Goal: Transaction & Acquisition: Purchase product/service

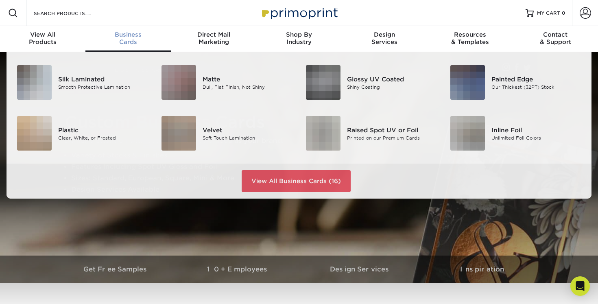
click at [118, 35] on span "Business" at bounding box center [127, 34] width 85 height 7
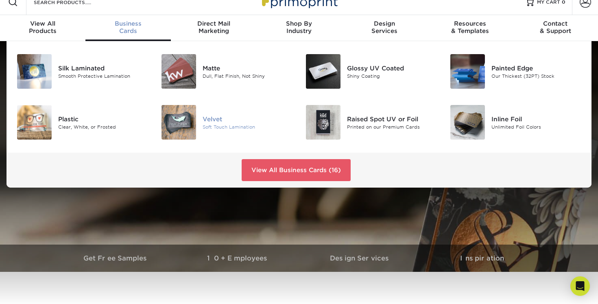
scroll to position [10, 0]
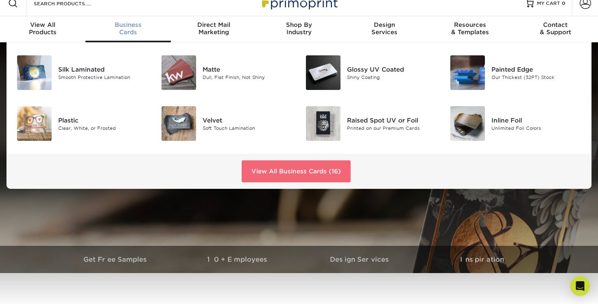
click at [315, 171] on link "View All Business Cards (16)" at bounding box center [296, 171] width 109 height 22
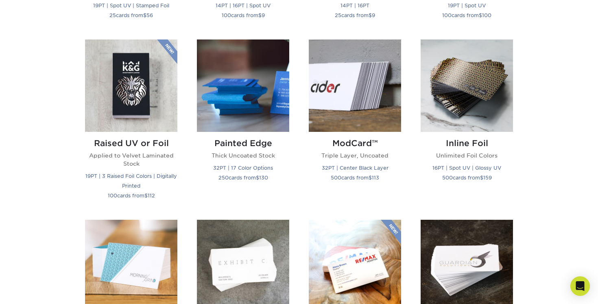
scroll to position [533, 0]
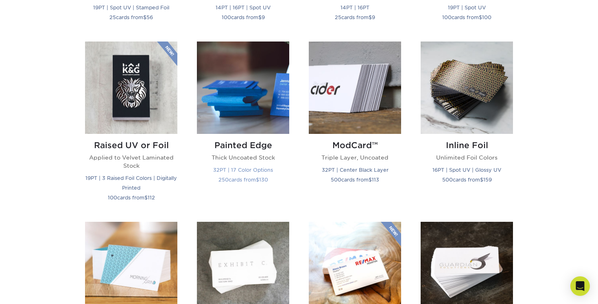
click at [248, 116] on img at bounding box center [243, 88] width 92 height 92
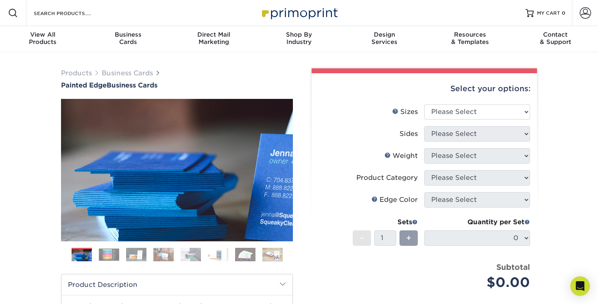
click at [101, 254] on img at bounding box center [109, 254] width 20 height 13
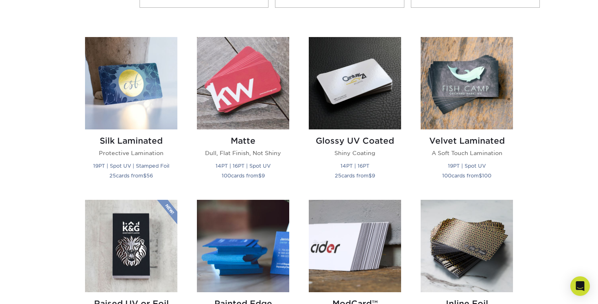
scroll to position [374, 0]
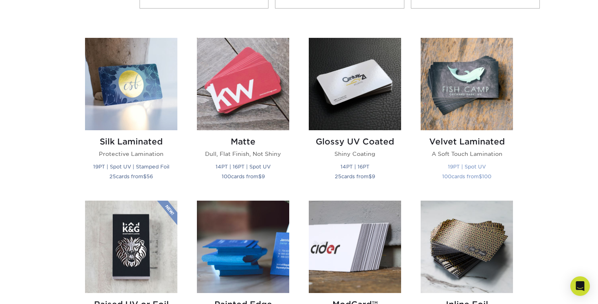
click at [486, 115] on img at bounding box center [467, 84] width 92 height 92
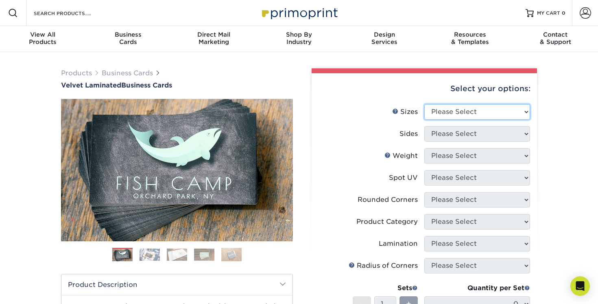
click at [516, 105] on select "Please Select 1.5" x 3.5" - Mini 1.75" x 3.5" - Mini 2" x 2" - Square 2" x 3" -…" at bounding box center [477, 111] width 106 height 15
select select "2.00x3.50"
click at [424, 104] on select "Please Select 1.5" x 3.5" - Mini 1.75" x 3.5" - Mini 2" x 2" - Square 2" x 3" -…" at bounding box center [477, 111] width 106 height 15
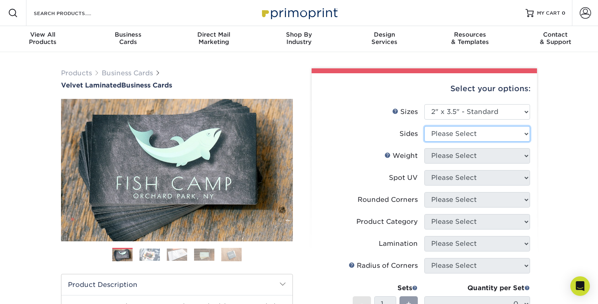
click at [487, 133] on select "Please Select Print Both Sides Print Front Only" at bounding box center [477, 133] width 106 height 15
select select "13abbda7-1d64-4f25-8bb2-c179b224825d"
click at [424, 126] on select "Please Select Print Both Sides Print Front Only" at bounding box center [477, 133] width 106 height 15
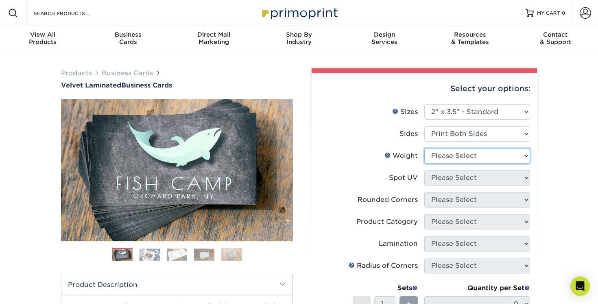
click at [481, 156] on select "Please Select 16PT" at bounding box center [477, 155] width 106 height 15
click at [151, 255] on img at bounding box center [150, 254] width 20 height 13
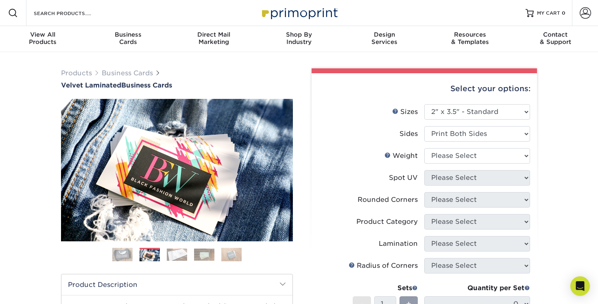
click at [177, 253] on img at bounding box center [177, 254] width 20 height 13
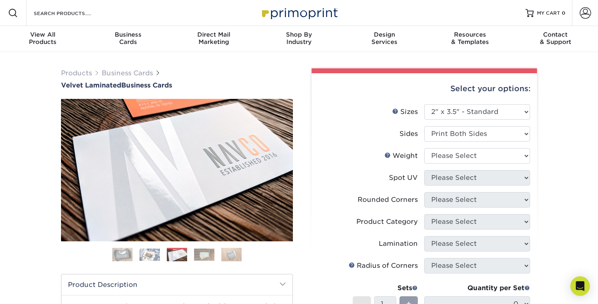
click at [203, 250] on img at bounding box center [204, 254] width 20 height 13
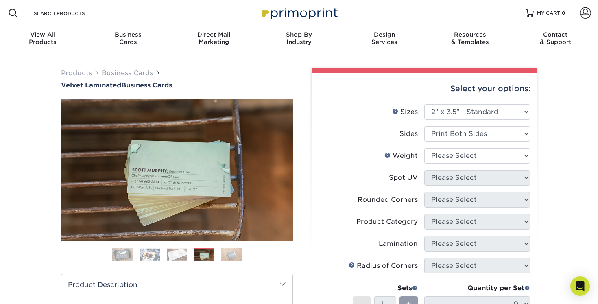
click at [230, 253] on img at bounding box center [231, 254] width 20 height 14
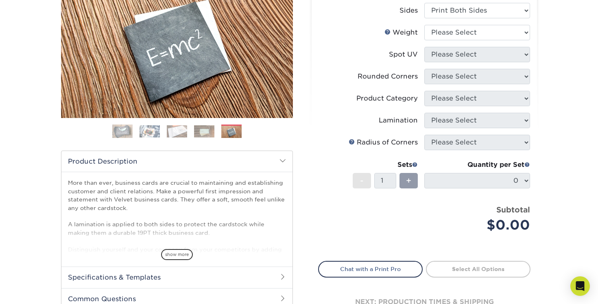
scroll to position [51, 0]
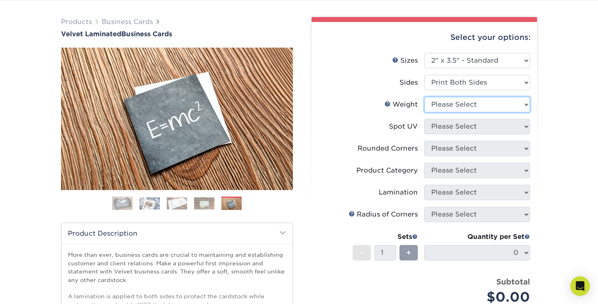
click at [494, 107] on select "Please Select 16PT" at bounding box center [477, 104] width 106 height 15
select select "16PT"
click at [424, 97] on select "Please Select 16PT" at bounding box center [477, 104] width 106 height 15
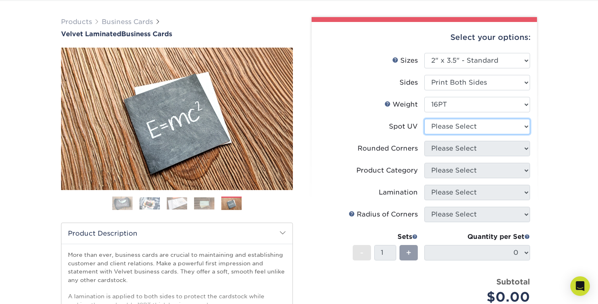
click at [483, 127] on select "Please Select No Spot UV Front and Back (Both Sides) Front Only Back Only" at bounding box center [477, 126] width 106 height 15
select select "1"
click at [424, 119] on select "Please Select No Spot UV Front and Back (Both Sides) Front Only Back Only" at bounding box center [477, 126] width 106 height 15
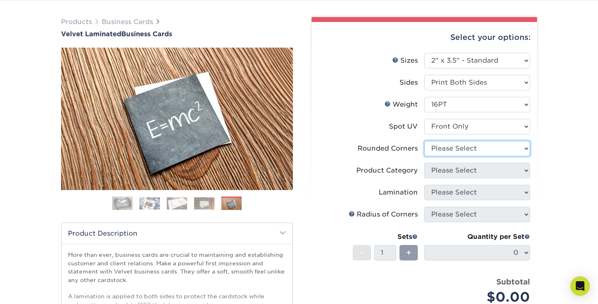
click at [479, 148] on select "Please Select Yes - Round 2 Corners Yes - Round 4 Corners No" at bounding box center [477, 148] width 106 height 15
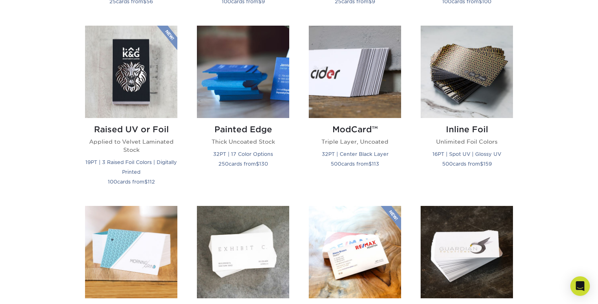
scroll to position [552, 0]
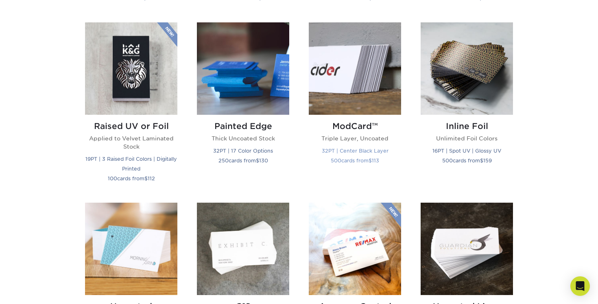
click at [365, 68] on img at bounding box center [355, 68] width 92 height 92
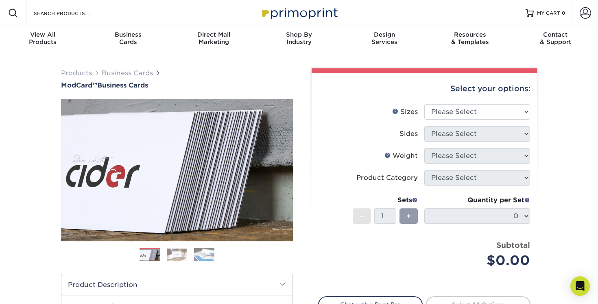
click at [172, 255] on img at bounding box center [177, 254] width 20 height 13
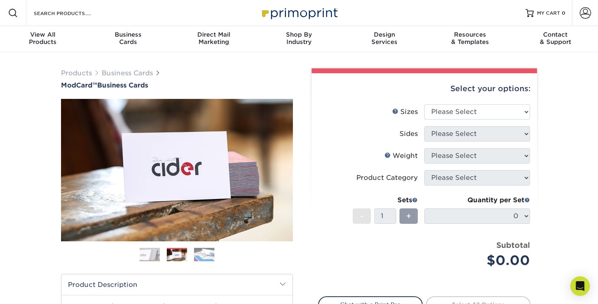
click at [202, 255] on img at bounding box center [204, 254] width 20 height 14
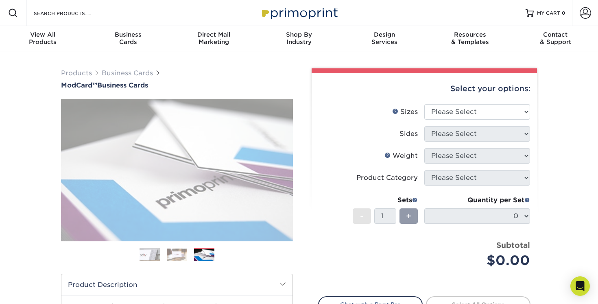
click at [202, 255] on img at bounding box center [204, 255] width 20 height 14
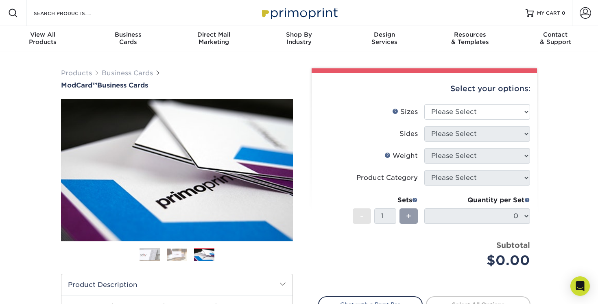
click at [176, 254] on img at bounding box center [177, 254] width 20 height 13
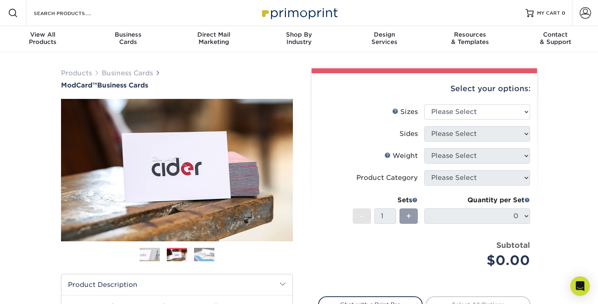
click at [207, 255] on img at bounding box center [204, 254] width 20 height 14
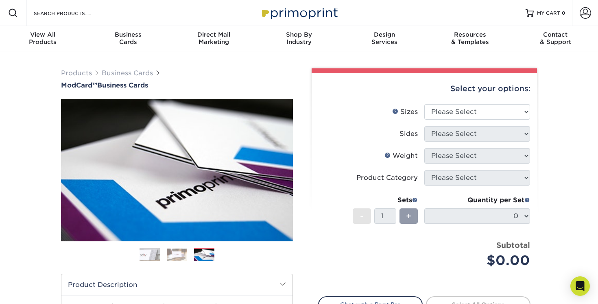
scroll to position [0, 0]
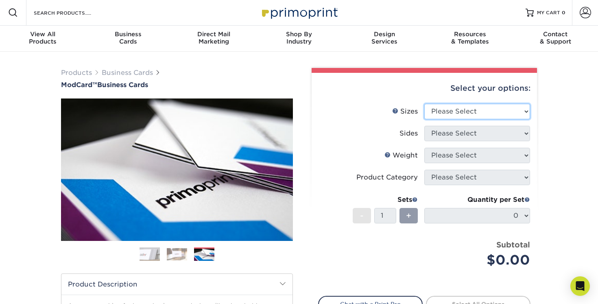
click at [475, 111] on select "Please Select 1.5" x 3.5" - Mini 1.75" x 3.5" - Mini 2" x 2" - Square 2" x 3" -…" at bounding box center [477, 111] width 106 height 15
select select "2.00x3.50"
click at [424, 104] on select "Please Select 1.5" x 3.5" - Mini 1.75" x 3.5" - Mini 2" x 2" - Square 2" x 3" -…" at bounding box center [477, 111] width 106 height 15
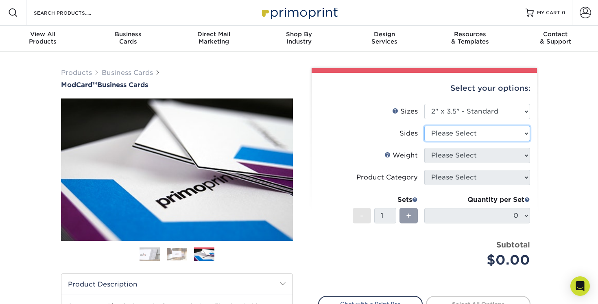
click at [469, 133] on select "Please Select Print Both Sides Print Front Only" at bounding box center [477, 133] width 106 height 15
select select "13abbda7-1d64-4f25-8bb2-c179b224825d"
click at [424, 126] on select "Please Select Print Both Sides Print Front Only" at bounding box center [477, 133] width 106 height 15
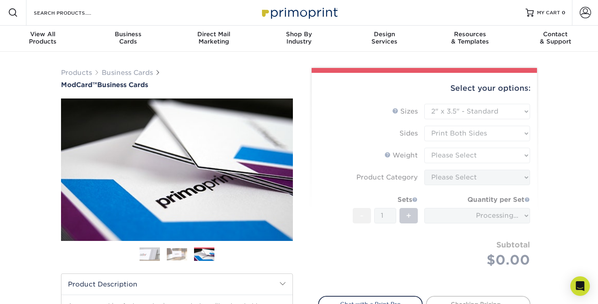
click at [463, 157] on form "Sizes Help Sizes Please Select 1.5" x 3.5" - Mini 1.75" x 3.5" - Mini 2" x 2" -…" at bounding box center [424, 195] width 212 height 183
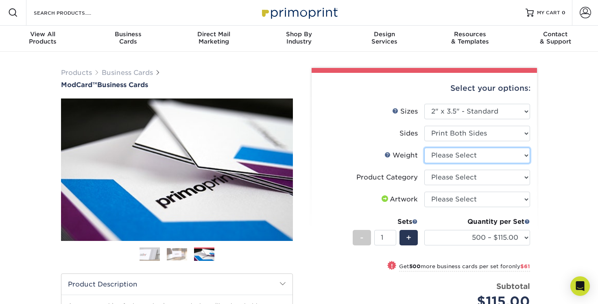
click at [477, 154] on select "Please Select 32PTUCBLK" at bounding box center [477, 155] width 106 height 15
select select "32PTUCBLK"
click at [424, 148] on select "Please Select 32PTUCBLK" at bounding box center [477, 155] width 106 height 15
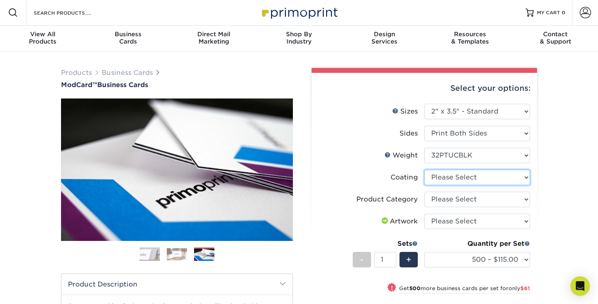
click at [448, 180] on select at bounding box center [477, 177] width 106 height 15
click at [443, 181] on select at bounding box center [477, 177] width 106 height 15
select select "3e7618de-abca-4bda-9f97-8b9129e913d8"
click at [424, 170] on select at bounding box center [477, 177] width 106 height 15
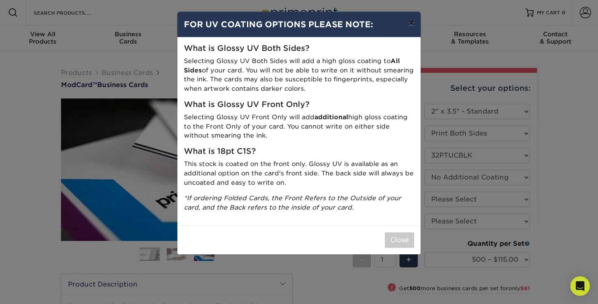
click at [413, 24] on button "×" at bounding box center [411, 23] width 19 height 23
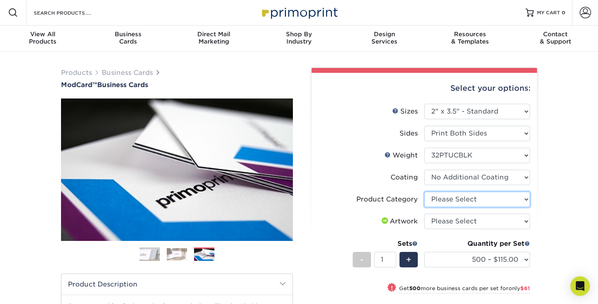
click at [472, 193] on select "Please Select Business Cards" at bounding box center [477, 199] width 106 height 15
select select "3b5148f1-0588-4f88-a218-97bcfdce65c1"
click at [424, 192] on select "Please Select Business Cards" at bounding box center [477, 199] width 106 height 15
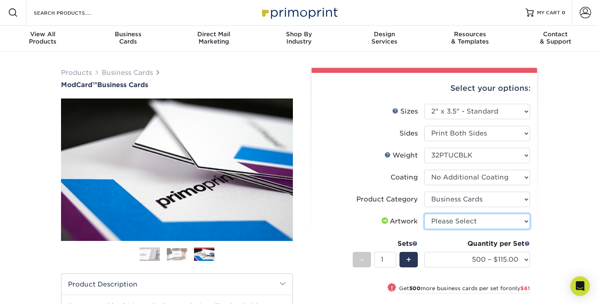
click at [470, 221] on select "Please Select I will upload files I need a design - $100" at bounding box center [477, 221] width 106 height 15
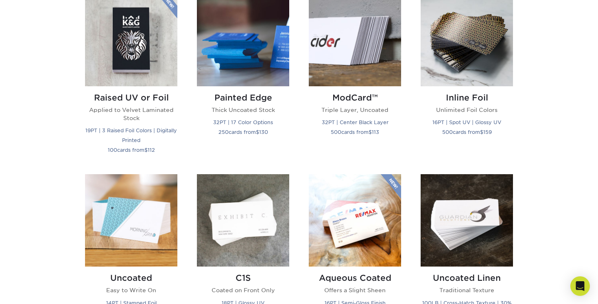
scroll to position [583, 0]
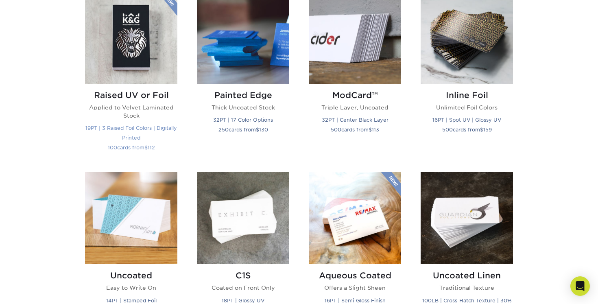
click at [151, 70] on img at bounding box center [131, 37] width 92 height 92
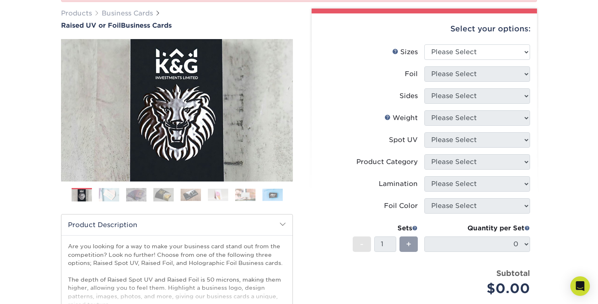
scroll to position [124, 0]
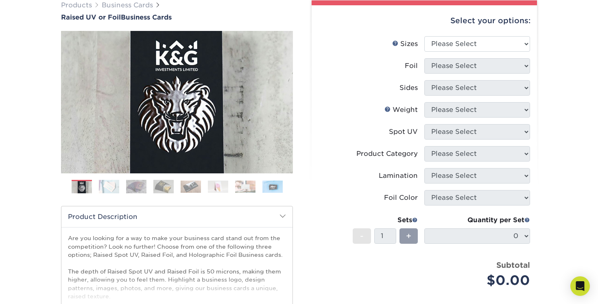
click at [104, 185] on img at bounding box center [109, 186] width 20 height 14
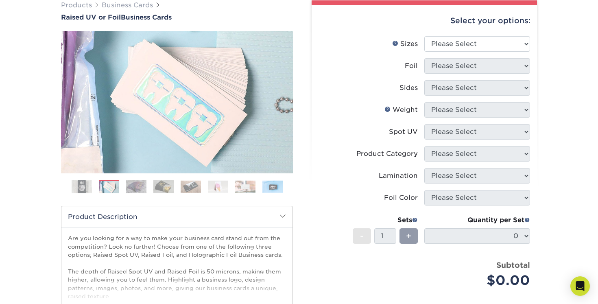
click at [133, 187] on img at bounding box center [136, 186] width 20 height 14
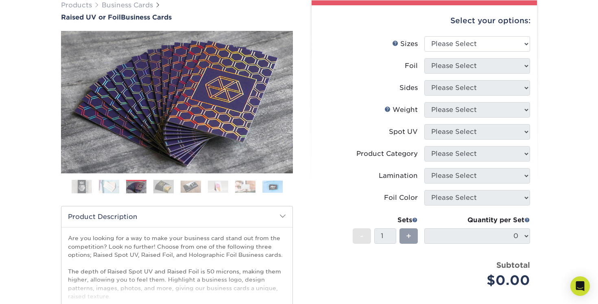
click at [164, 184] on img at bounding box center [163, 186] width 20 height 14
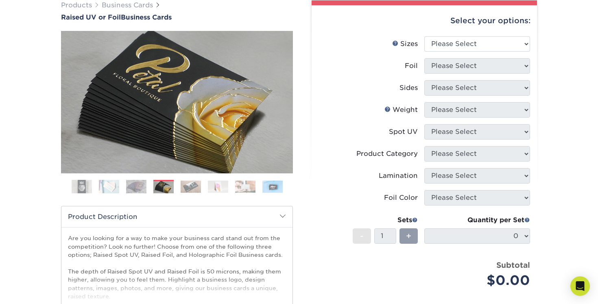
click at [196, 185] on img at bounding box center [191, 186] width 20 height 13
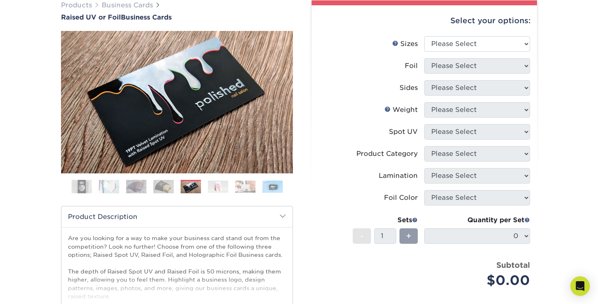
click at [219, 186] on img at bounding box center [218, 186] width 20 height 13
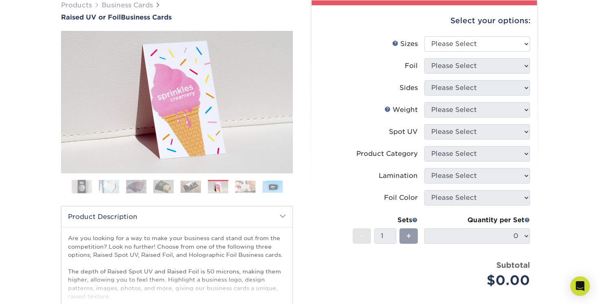
click at [197, 186] on img at bounding box center [191, 186] width 20 height 13
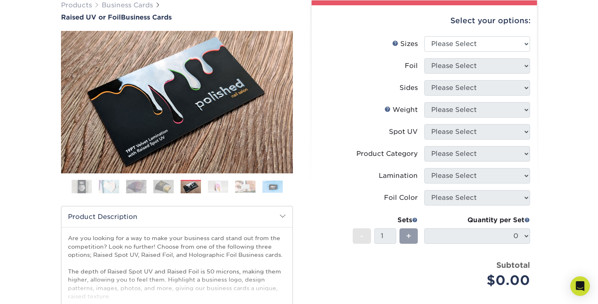
click at [168, 185] on img at bounding box center [163, 186] width 20 height 14
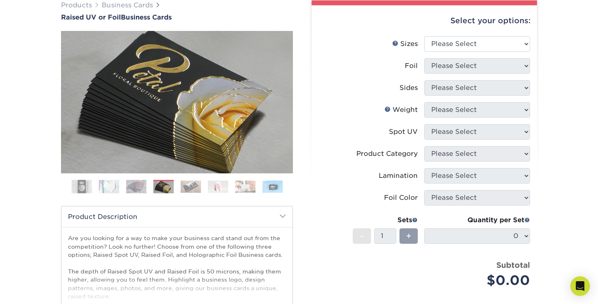
click at [218, 188] on img at bounding box center [218, 186] width 20 height 13
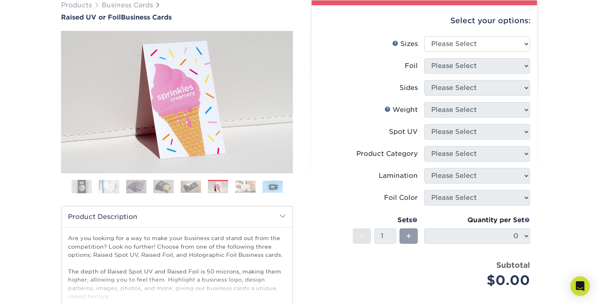
click at [246, 187] on img at bounding box center [245, 186] width 20 height 13
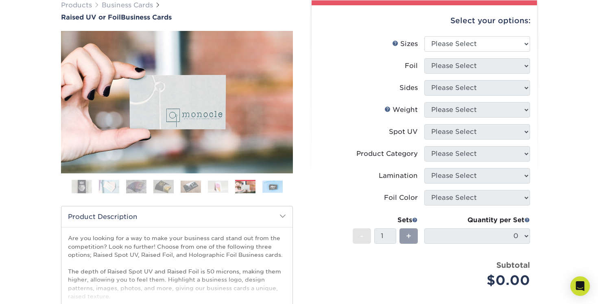
click at [273, 190] on img at bounding box center [272, 186] width 20 height 13
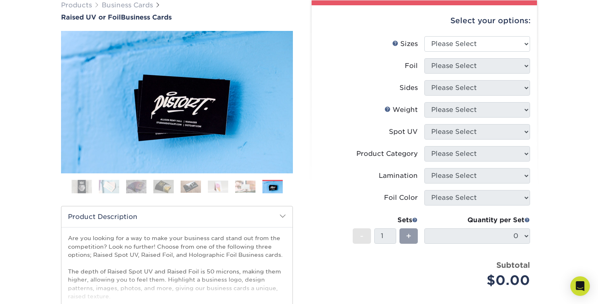
click at [245, 186] on img at bounding box center [245, 186] width 20 height 13
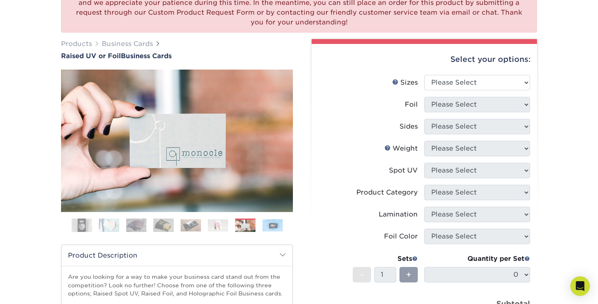
scroll to position [84, 0]
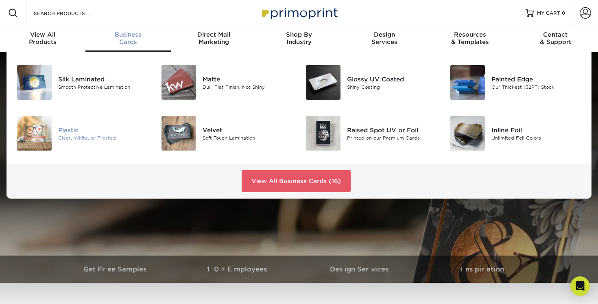
click at [37, 137] on img at bounding box center [34, 133] width 35 height 35
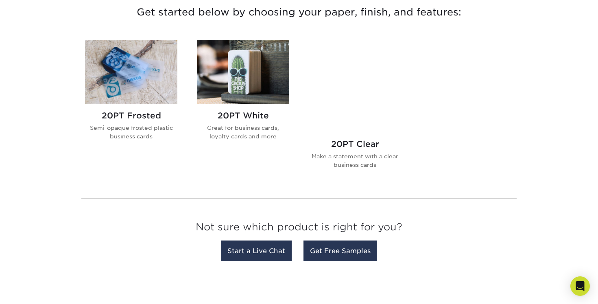
scroll to position [304, 0]
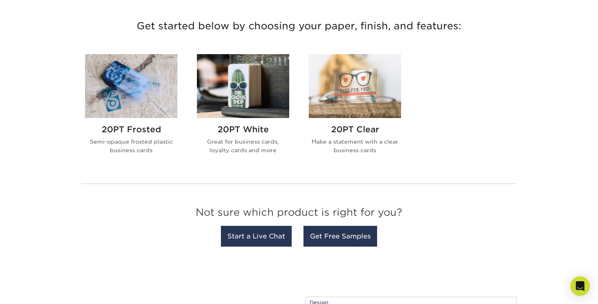
click at [362, 99] on img at bounding box center [355, 86] width 92 height 64
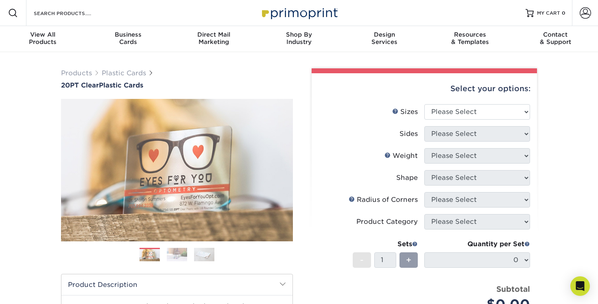
click at [178, 254] on img at bounding box center [177, 254] width 20 height 14
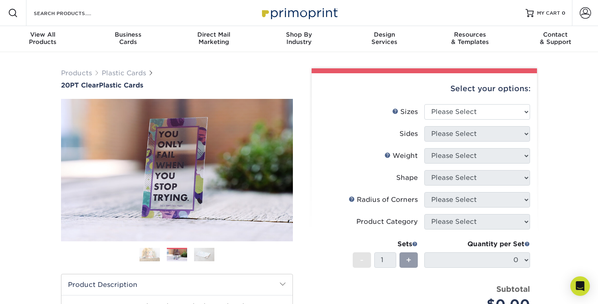
click at [204, 254] on img at bounding box center [204, 254] width 20 height 14
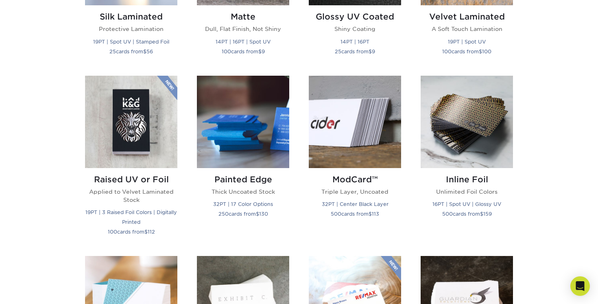
scroll to position [504, 0]
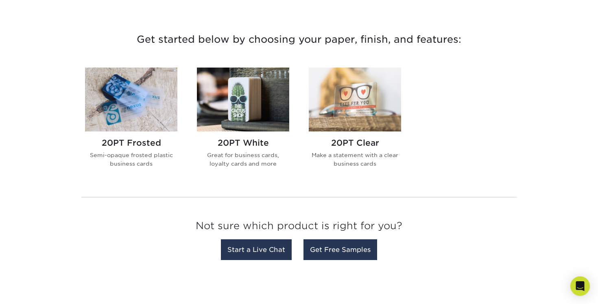
scroll to position [311, 0]
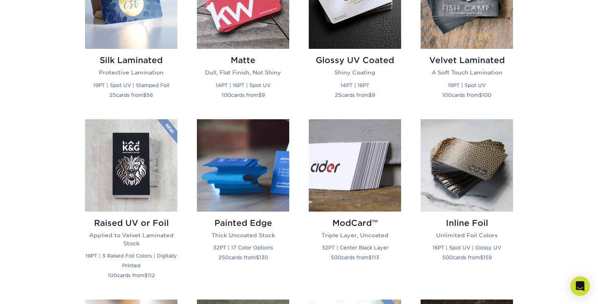
scroll to position [463, 0]
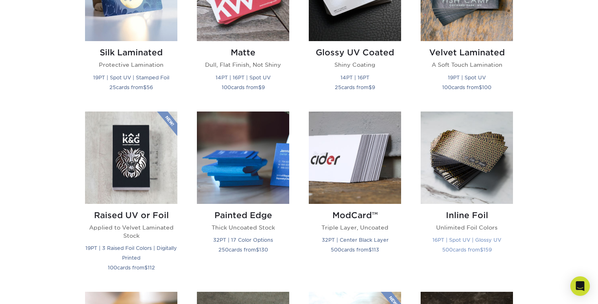
click at [451, 169] on img at bounding box center [467, 157] width 92 height 92
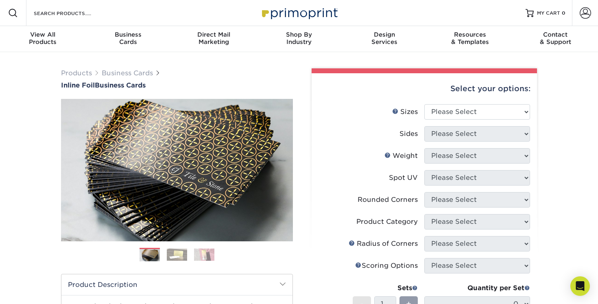
click at [172, 258] on img at bounding box center [177, 254] width 20 height 13
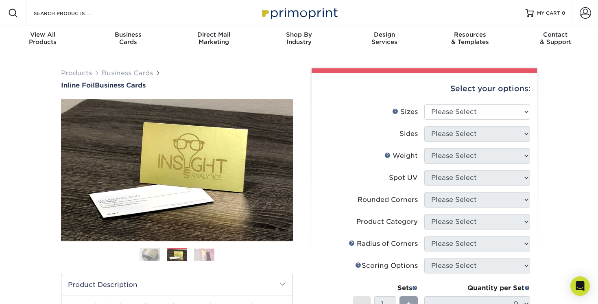
click at [209, 249] on img at bounding box center [204, 254] width 20 height 13
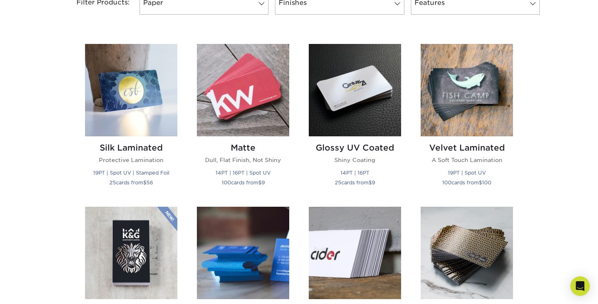
scroll to position [363, 0]
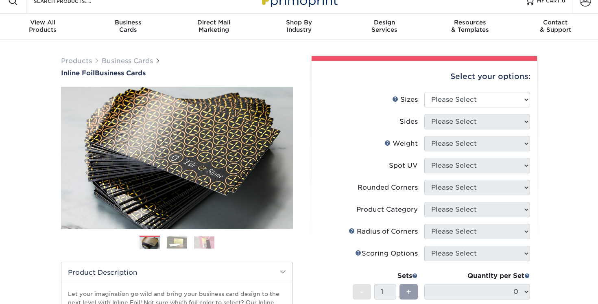
scroll to position [15, 0]
